Goal: Find specific page/section: Find specific page/section

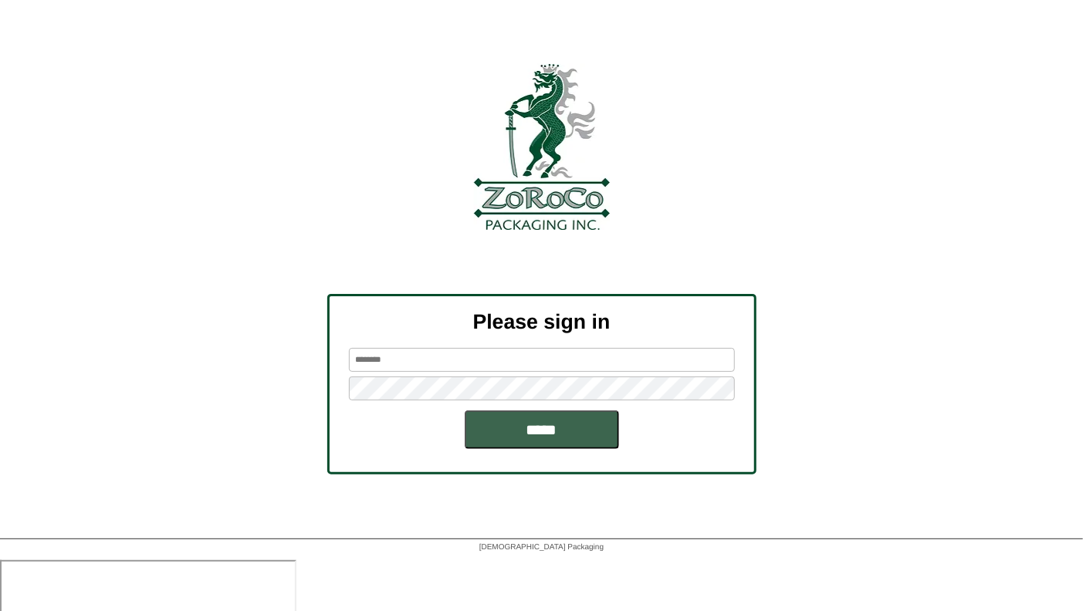
type input "**********"
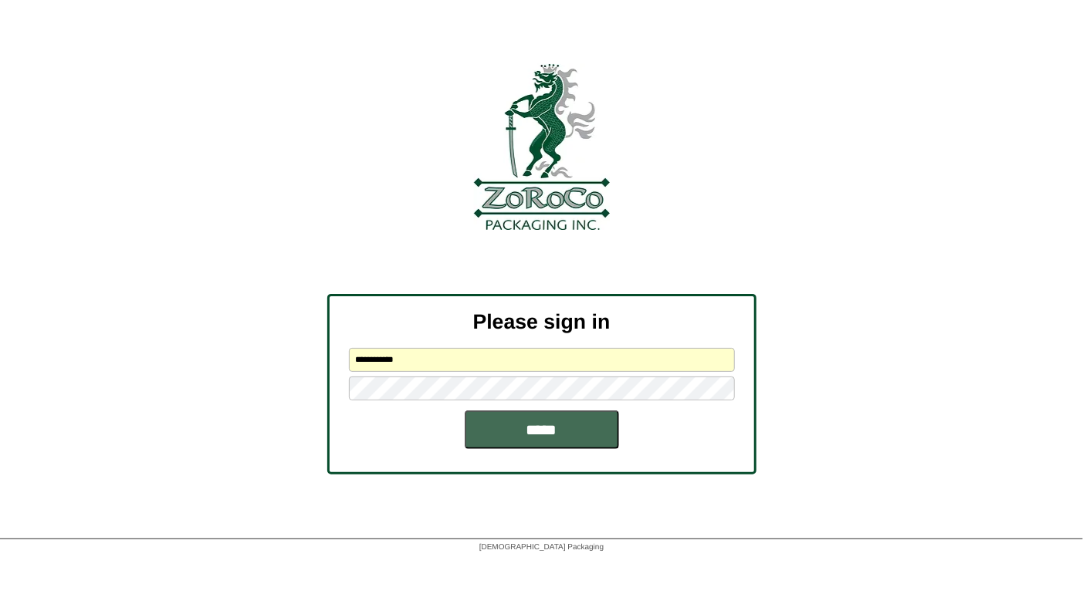
click at [528, 431] on input "*****" at bounding box center [542, 430] width 154 height 39
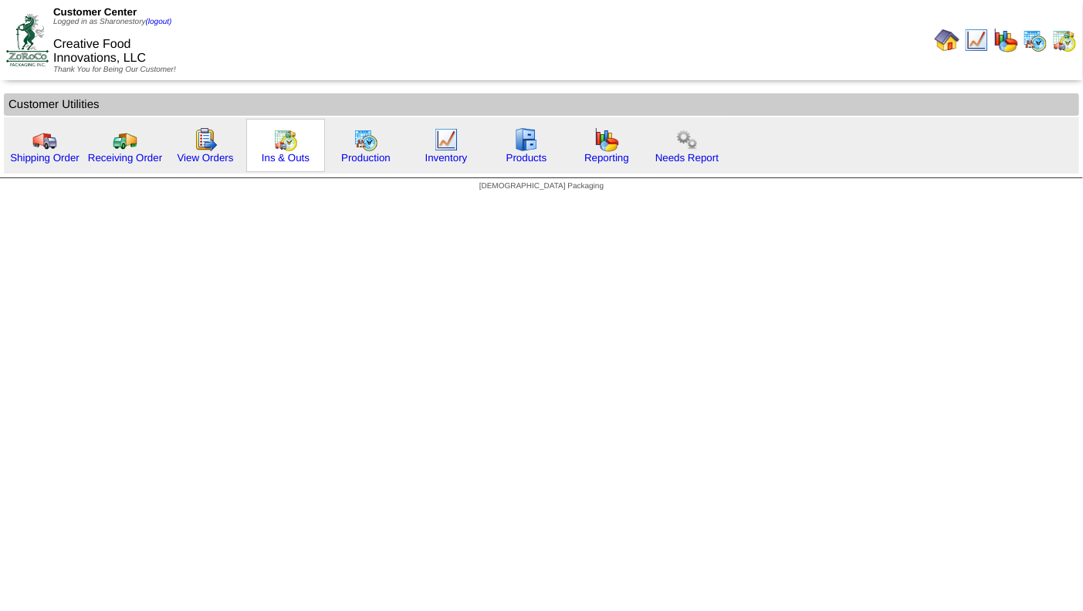
click at [291, 141] on img at bounding box center [285, 139] width 25 height 25
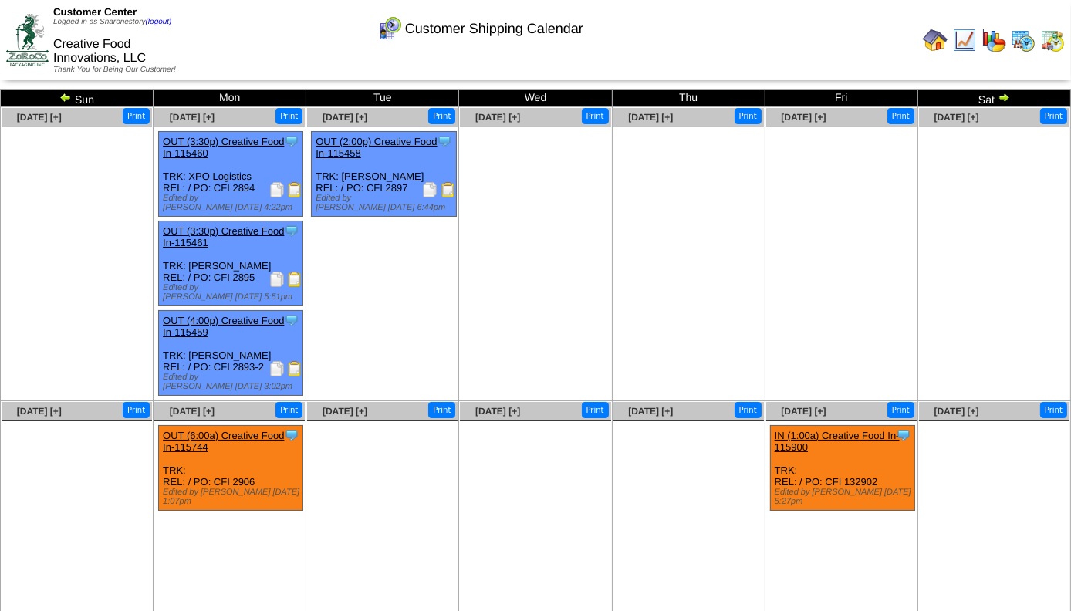
click at [293, 187] on img at bounding box center [294, 189] width 15 height 15
